Goal: Information Seeking & Learning: Learn about a topic

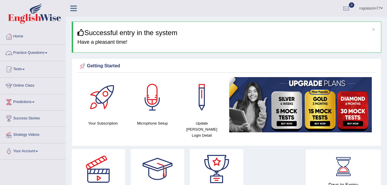
click at [45, 53] on link "Practice Questions" at bounding box center [32, 52] width 65 height 14
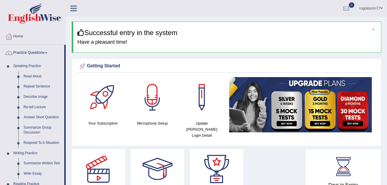
click at [48, 51] on link "Practice Questions" at bounding box center [32, 52] width 64 height 14
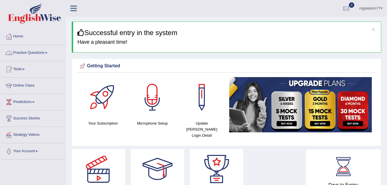
click at [26, 70] on link "Tests" at bounding box center [32, 68] width 65 height 14
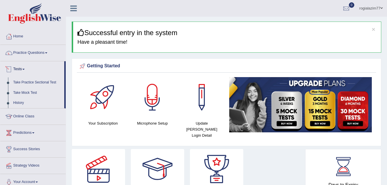
click at [22, 67] on link "Tests" at bounding box center [32, 68] width 64 height 14
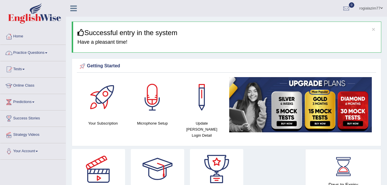
click at [44, 51] on link "Practice Questions" at bounding box center [32, 52] width 65 height 14
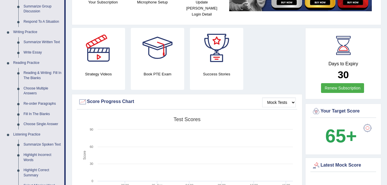
scroll to position [117, 0]
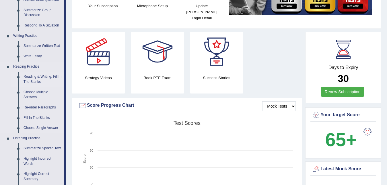
click at [33, 80] on link "Reading & Writing: Fill In The Blanks" at bounding box center [42, 78] width 43 height 15
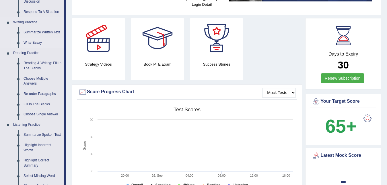
scroll to position [169, 0]
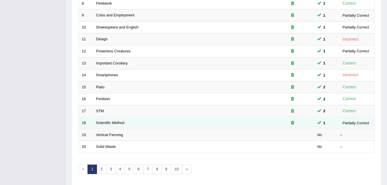
scroll to position [176, 0]
click at [117, 122] on link "Scientific Method" at bounding box center [110, 122] width 28 height 4
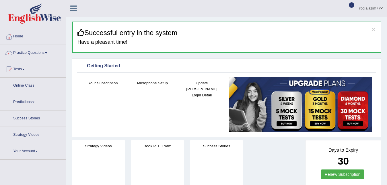
click at [37, 49] on link "Practice Questions" at bounding box center [32, 52] width 65 height 14
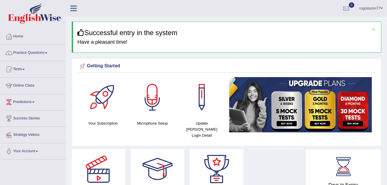
click at [42, 51] on link "Practice Questions" at bounding box center [32, 52] width 65 height 14
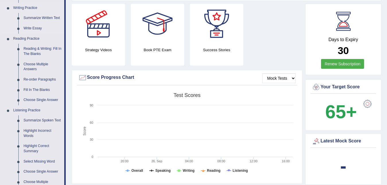
scroll to position [146, 0]
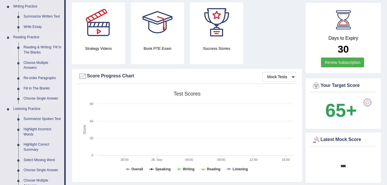
click at [41, 50] on link "Reading & Writing: Fill In The Blanks" at bounding box center [42, 49] width 43 height 15
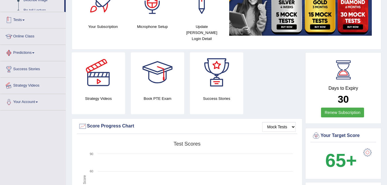
scroll to position [150, 0]
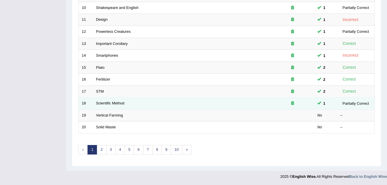
scroll to position [195, 0]
click at [109, 103] on link "Scientific Method" at bounding box center [110, 103] width 28 height 4
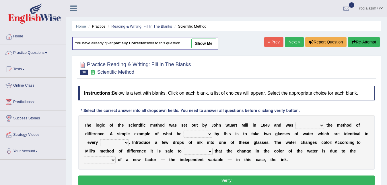
scroll to position [59, 0]
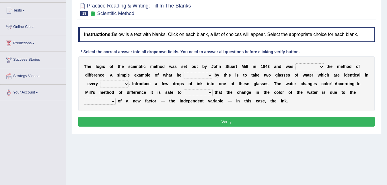
click at [239, 63] on div "T h e l o g i c o f t h e s c i e n t i f i c m e t h o d w a s s e t o u t b y…" at bounding box center [226, 83] width 297 height 55
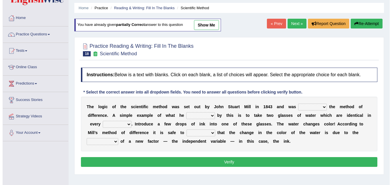
scroll to position [117, 0]
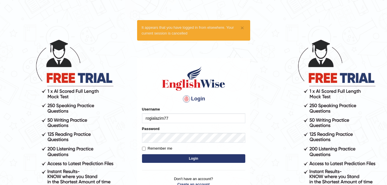
type input "rogialazim77"
